Goal: Task Accomplishment & Management: Use online tool/utility

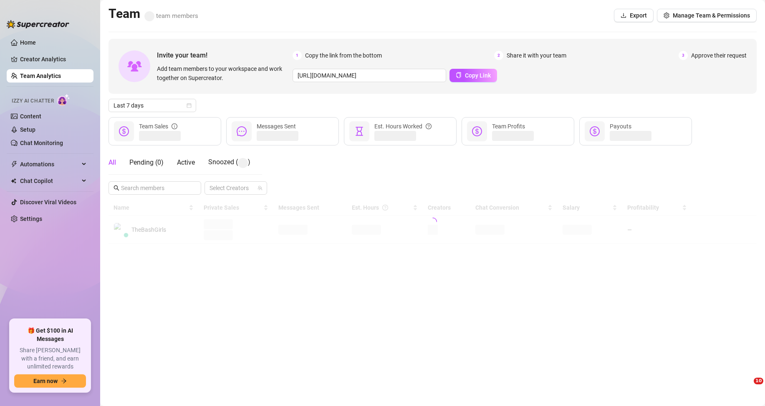
drag, startPoint x: 0, startPoint y: 0, endPoint x: 532, endPoint y: 176, distance: 560.2
click at [532, 176] on div "All Pending ( 0 ) Active Snoozed ( ) Select Creators" at bounding box center [432, 173] width 648 height 44
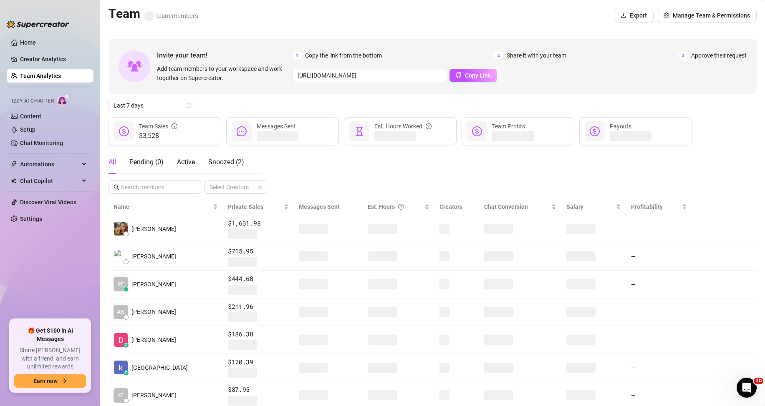
click at [30, 100] on span "Izzy AI Chatter" at bounding box center [33, 101] width 42 height 8
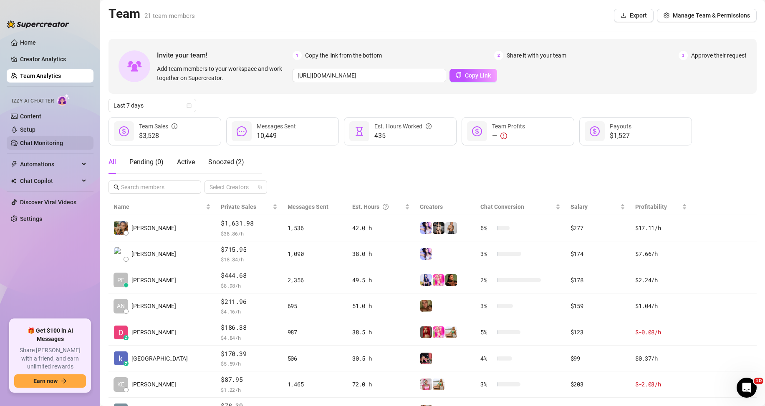
click at [31, 140] on link "Chat Monitoring" at bounding box center [41, 143] width 43 height 7
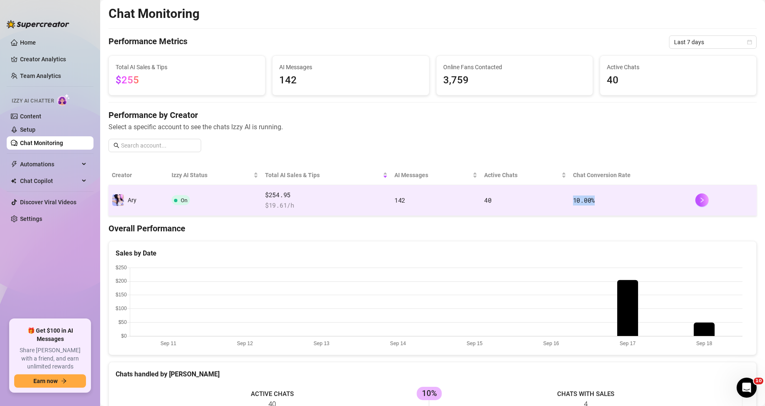
drag, startPoint x: 573, startPoint y: 204, endPoint x: 608, endPoint y: 204, distance: 34.6
click at [608, 204] on td "10.00 %" at bounding box center [630, 200] width 122 height 31
